Goal: Task Accomplishment & Management: Manage account settings

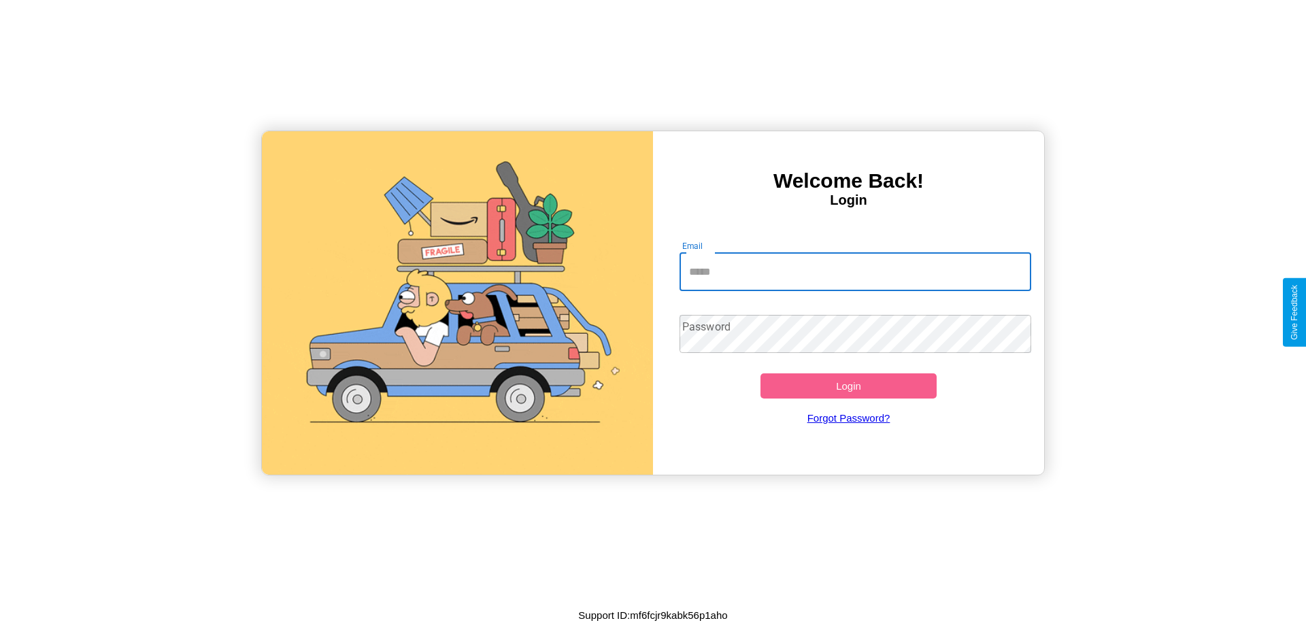
click at [855, 271] on input "Email" at bounding box center [856, 272] width 352 height 38
type input "**********"
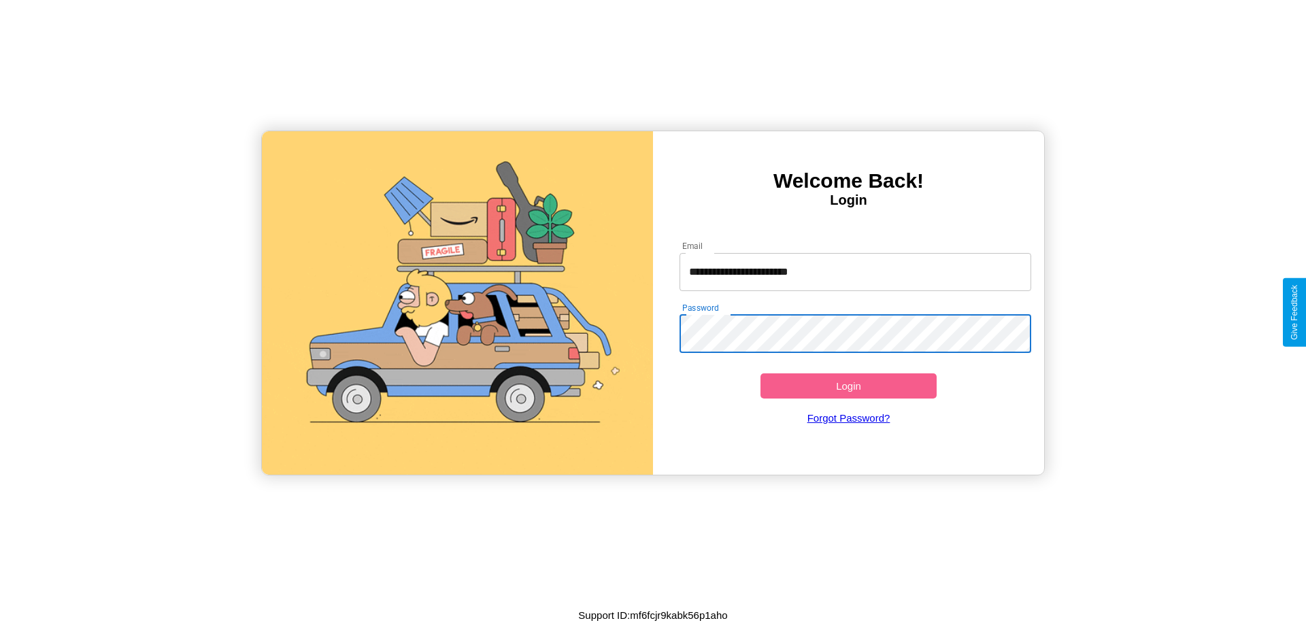
click at [848, 386] on button "Login" at bounding box center [849, 386] width 176 height 25
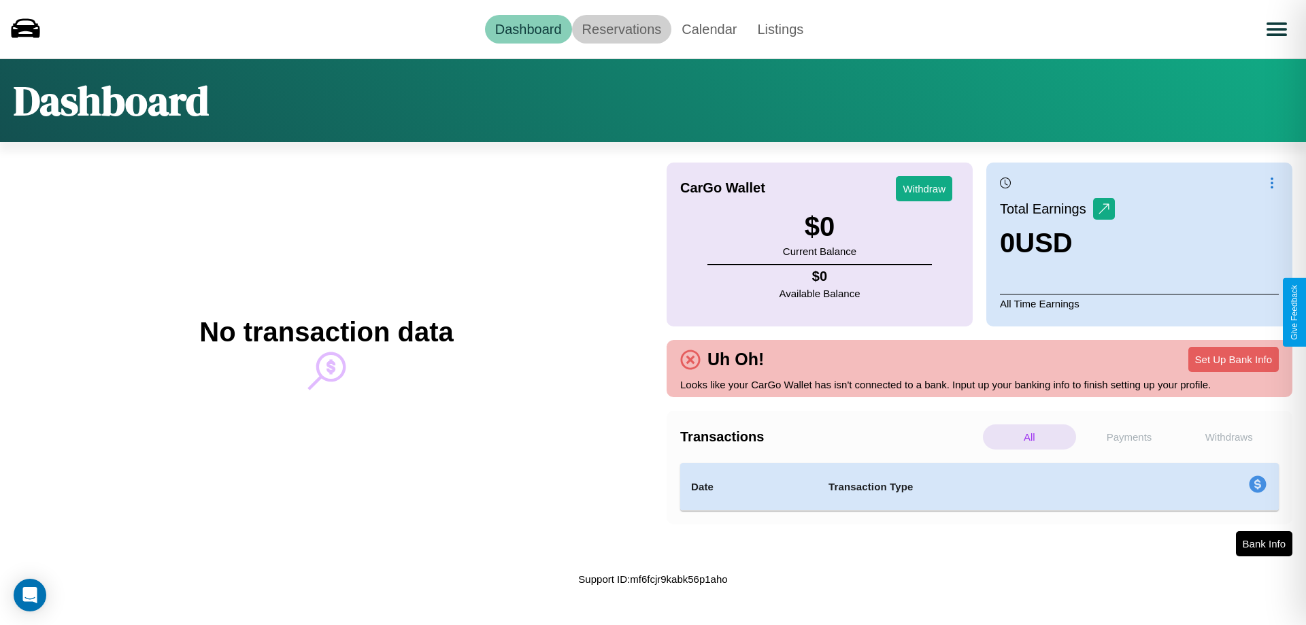
click at [621, 29] on link "Reservations" at bounding box center [622, 29] width 100 height 29
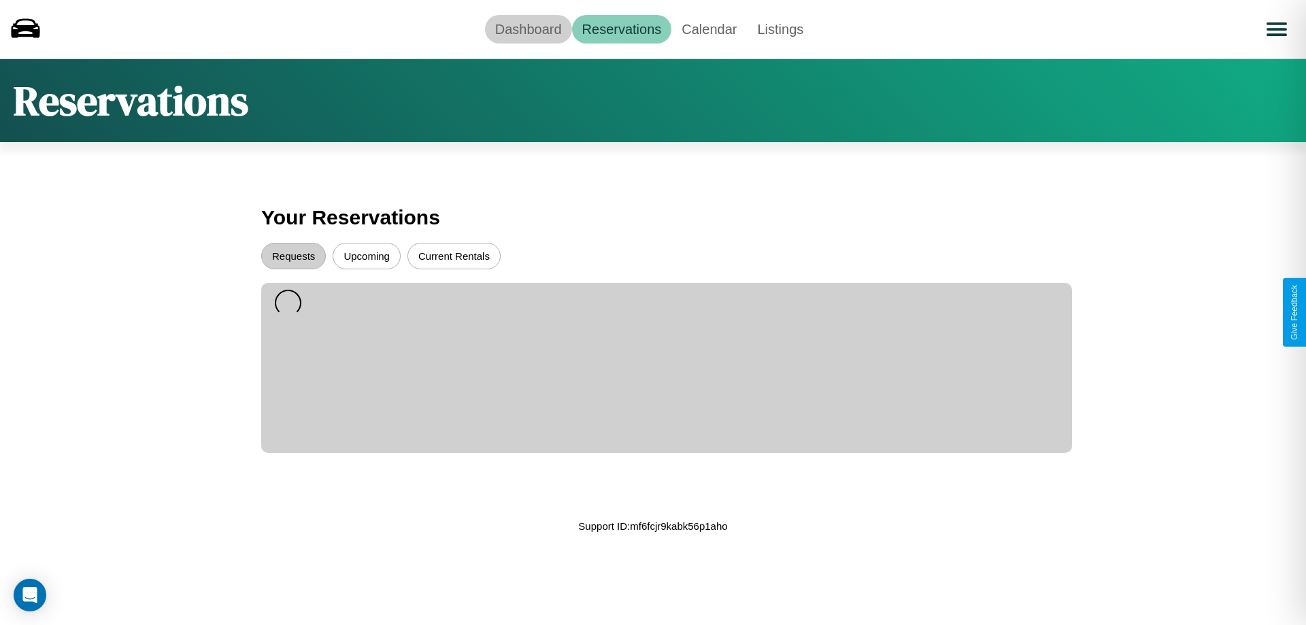
click at [528, 29] on link "Dashboard" at bounding box center [528, 29] width 87 height 29
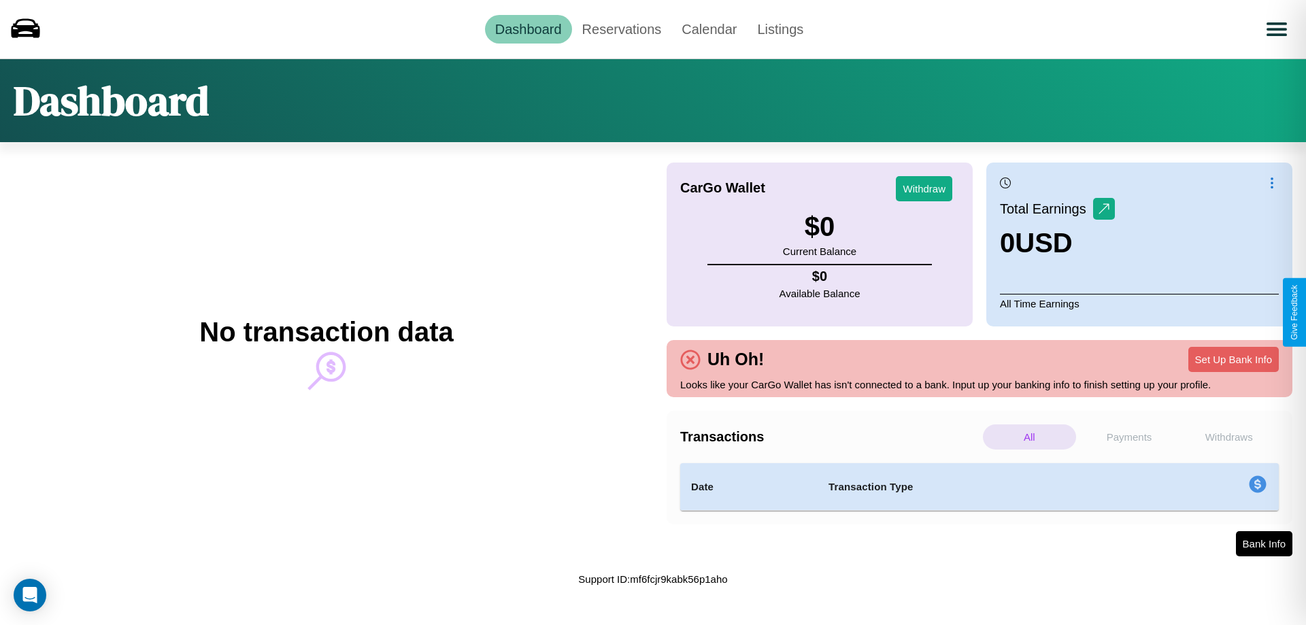
click at [1129, 437] on p "Payments" at bounding box center [1129, 437] width 93 height 25
click at [1229, 437] on p "Withdraws" at bounding box center [1228, 437] width 93 height 25
click at [1129, 437] on p "Payments" at bounding box center [1129, 437] width 93 height 25
click at [1229, 437] on p "Withdraws" at bounding box center [1228, 437] width 93 height 25
